Goal: Navigation & Orientation: Understand site structure

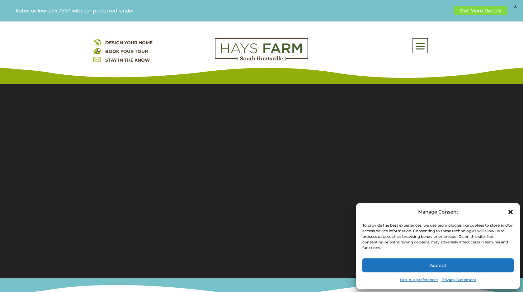
click at [412, 264] on button "Accept" at bounding box center [437, 265] width 151 height 14
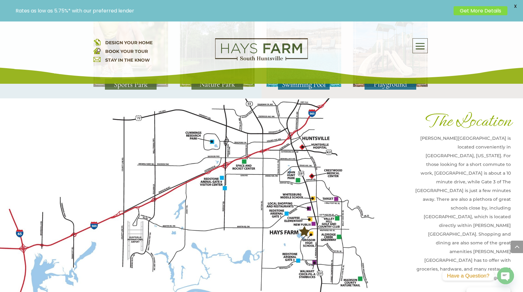
scroll to position [1359, 0]
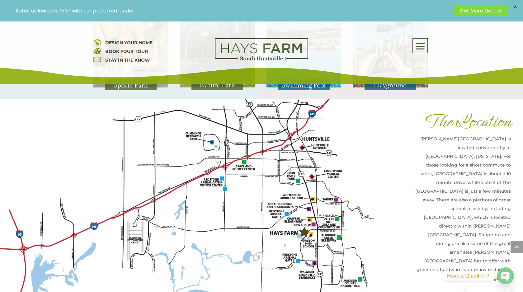
click at [313, 209] on img at bounding box center [192, 210] width 385 height 223
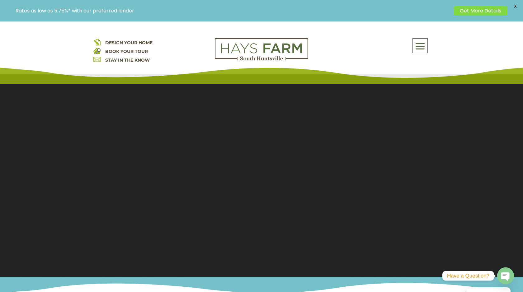
scroll to position [0, 0]
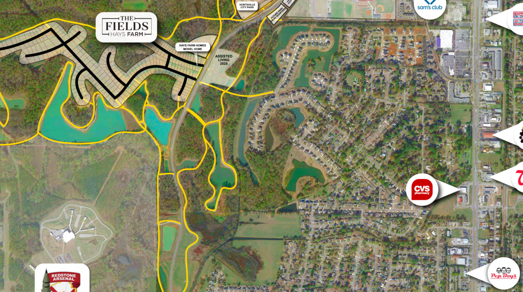
scroll to position [563, 0]
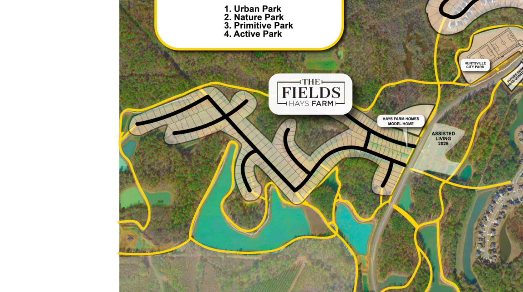
click at [215, 151] on img at bounding box center [261, 204] width 269 height 359
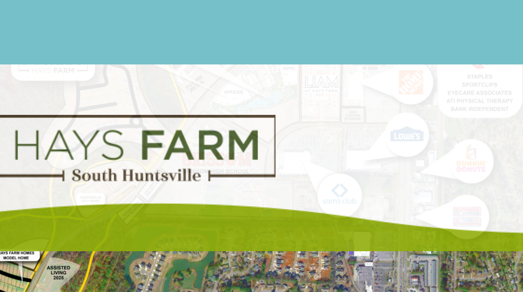
scroll to position [656, 0]
